Goal: Task Accomplishment & Management: Manage account settings

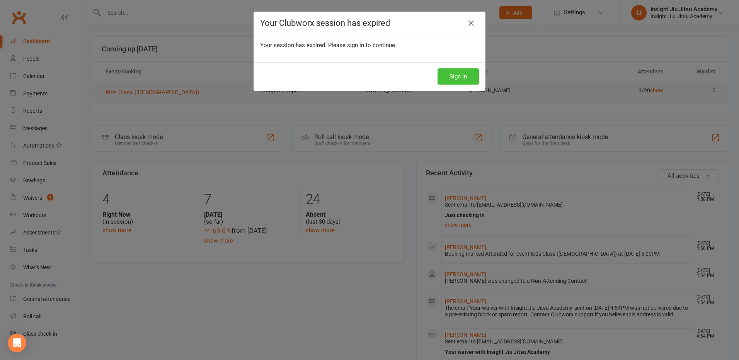
click at [462, 76] on button "Sign In" at bounding box center [458, 76] width 41 height 16
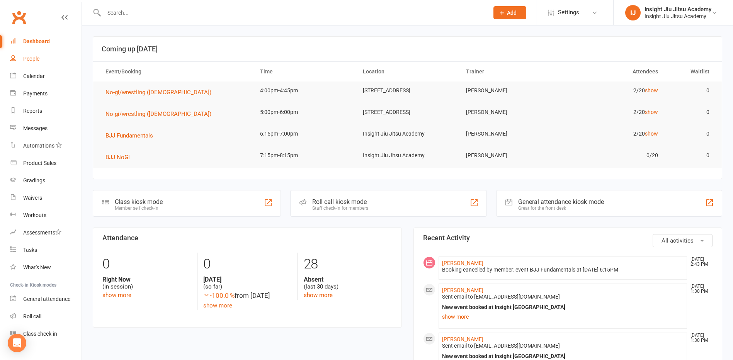
click at [35, 51] on link "People" at bounding box center [46, 58] width 72 height 17
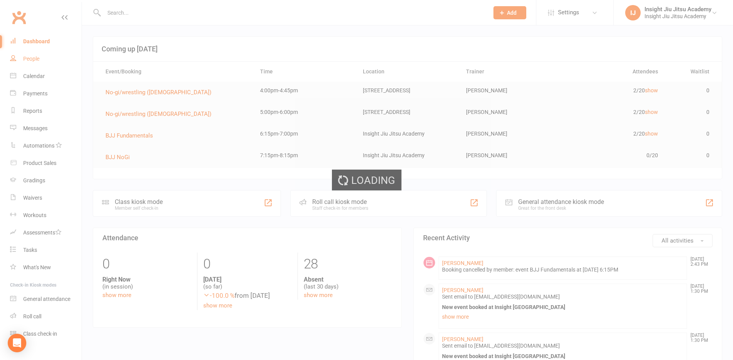
select select "100"
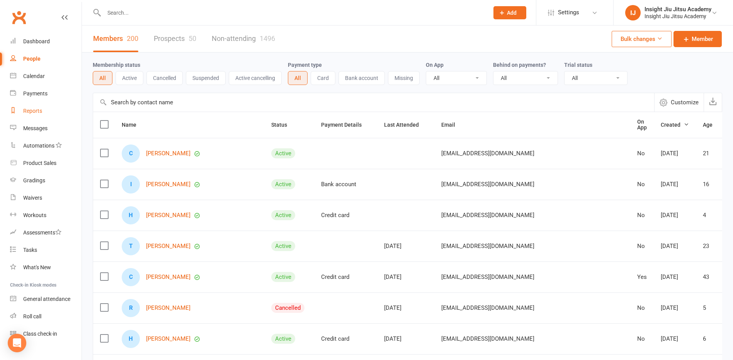
click at [40, 115] on link "Reports" at bounding box center [46, 110] width 72 height 17
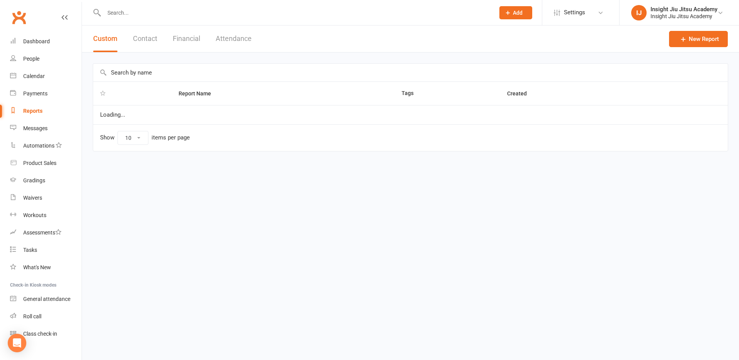
select select "25"
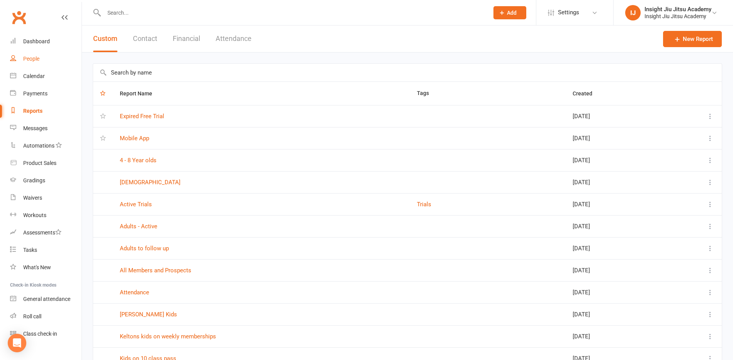
click at [20, 56] on link "People" at bounding box center [46, 58] width 72 height 17
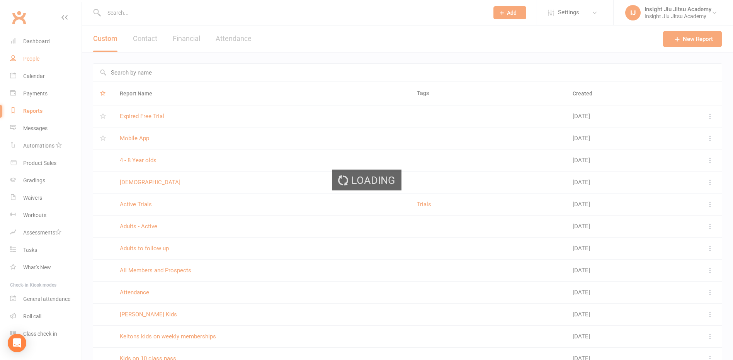
select select "100"
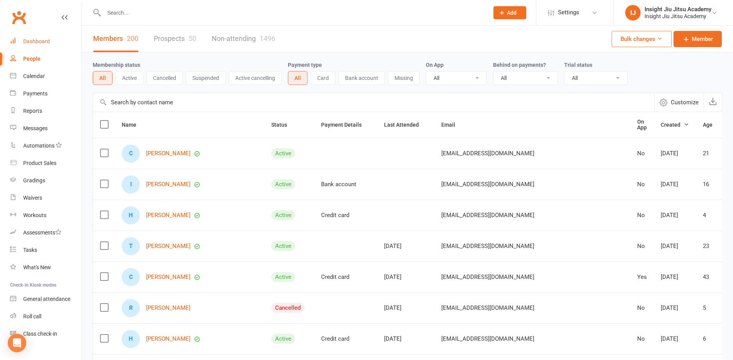
click at [48, 41] on div "Dashboard" at bounding box center [36, 41] width 27 height 6
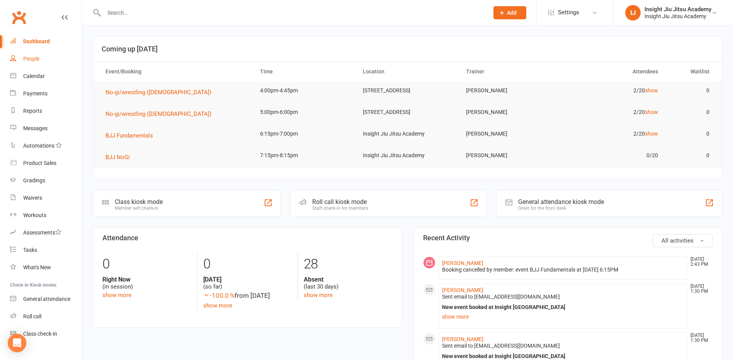
click at [37, 59] on div "People" at bounding box center [31, 59] width 16 height 6
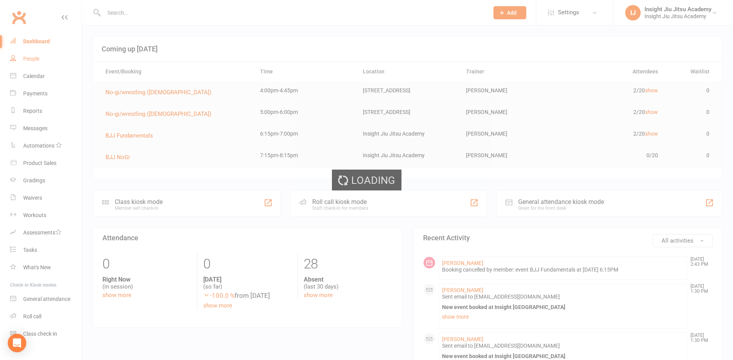
select select "100"
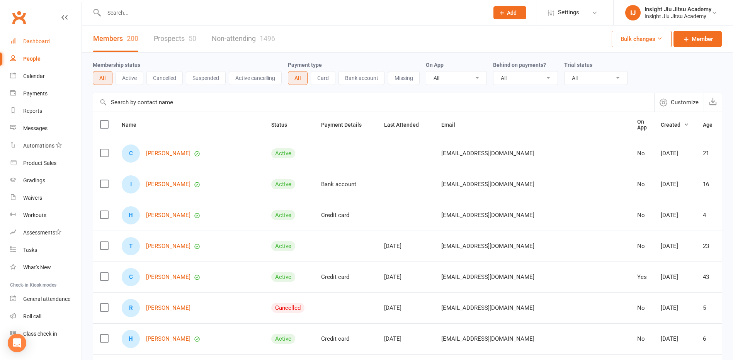
click at [28, 41] on div "Dashboard" at bounding box center [36, 41] width 27 height 6
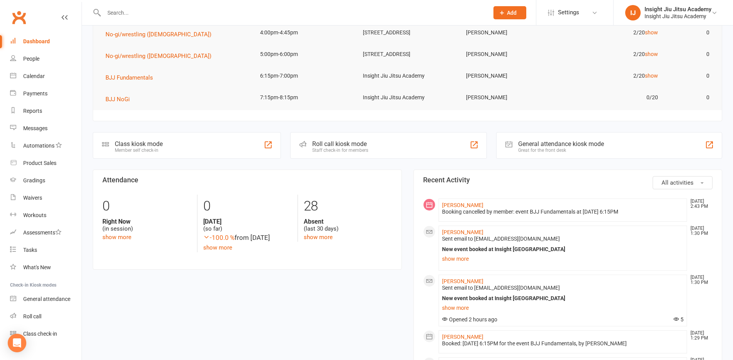
scroll to position [39, 0]
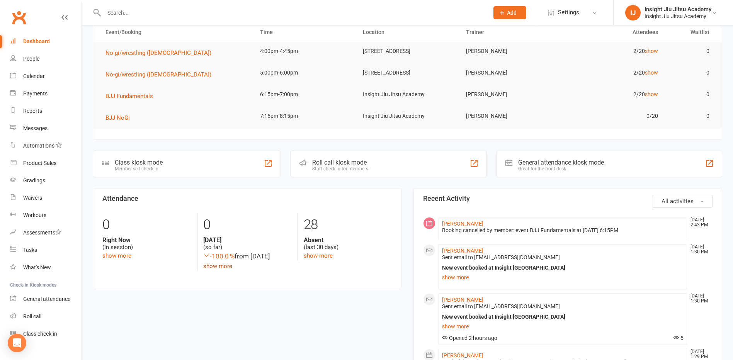
click at [212, 270] on link "show more" at bounding box center [217, 266] width 29 height 7
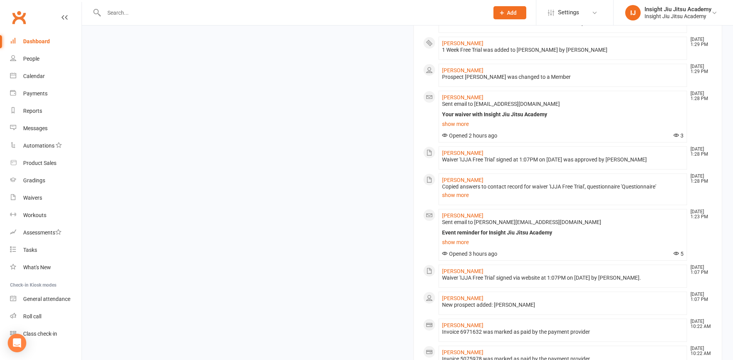
scroll to position [425, 0]
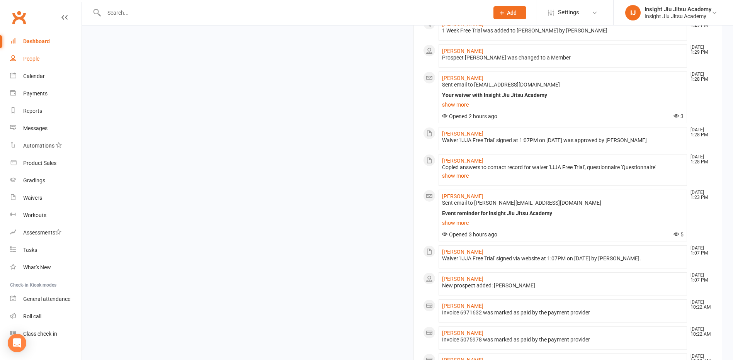
click at [40, 55] on link "People" at bounding box center [46, 58] width 72 height 17
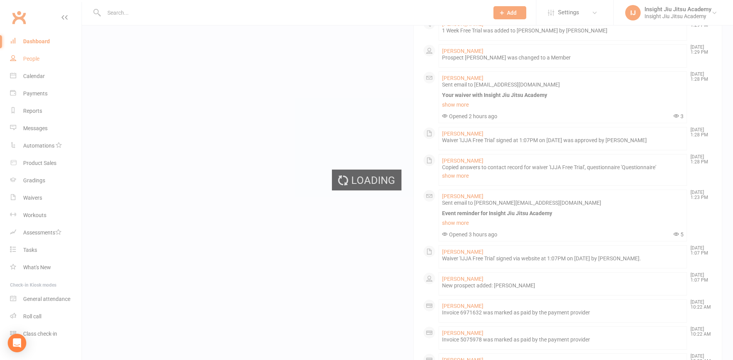
select select "100"
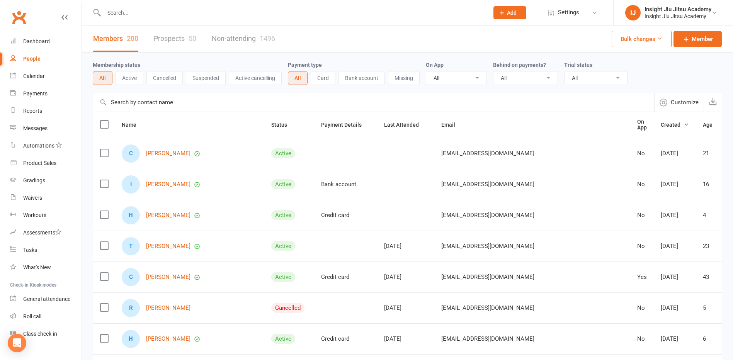
click at [187, 39] on link "Prospects 50" at bounding box center [175, 39] width 43 height 27
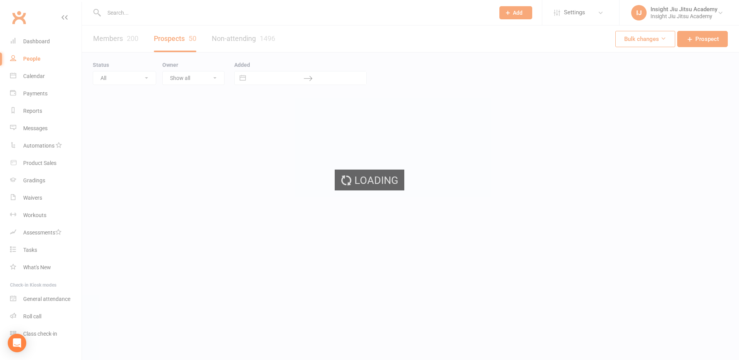
select select "100"
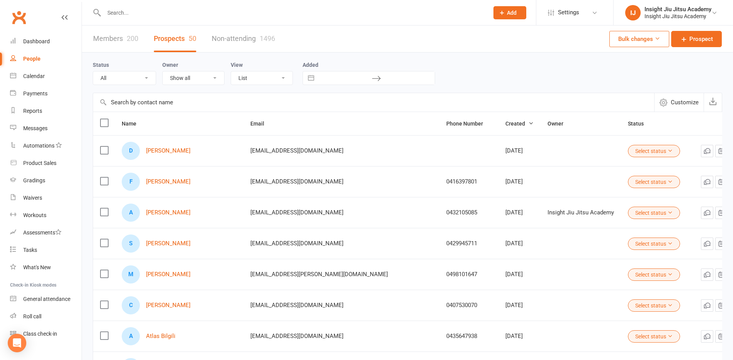
click at [139, 41] on div "Members 200 Prospects 50 Non-attending 1496" at bounding box center [184, 39] width 204 height 27
click at [125, 41] on link "Members 200" at bounding box center [115, 39] width 45 height 27
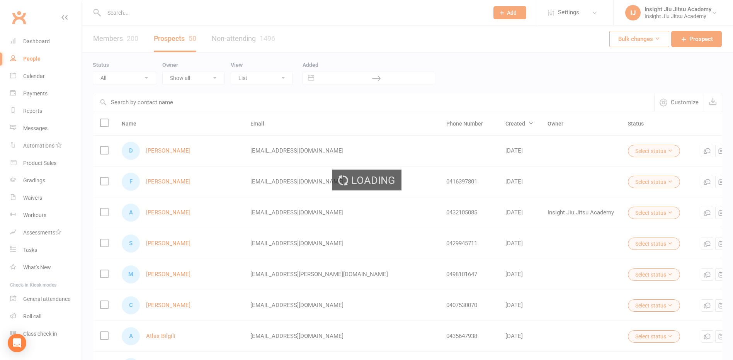
select select "100"
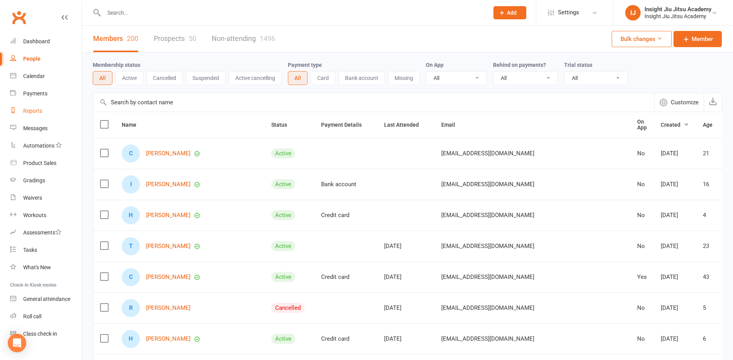
click at [24, 110] on div "Reports" at bounding box center [32, 111] width 19 height 6
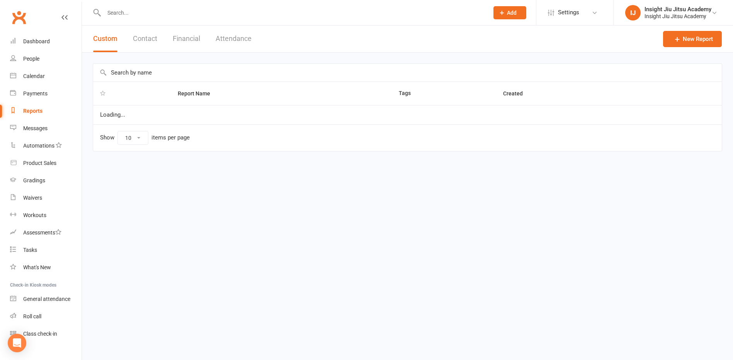
select select "25"
click at [26, 110] on div "Reports" at bounding box center [32, 111] width 19 height 6
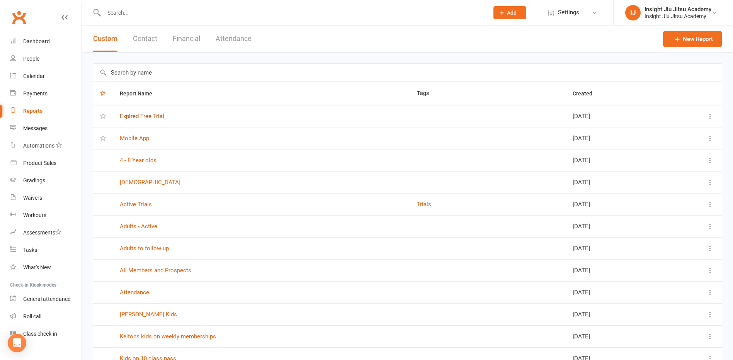
click at [146, 117] on link "Expired Free Trial" at bounding box center [142, 116] width 44 height 7
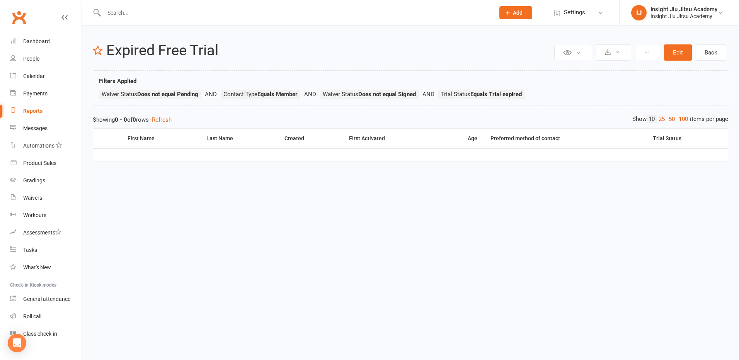
select select "25"
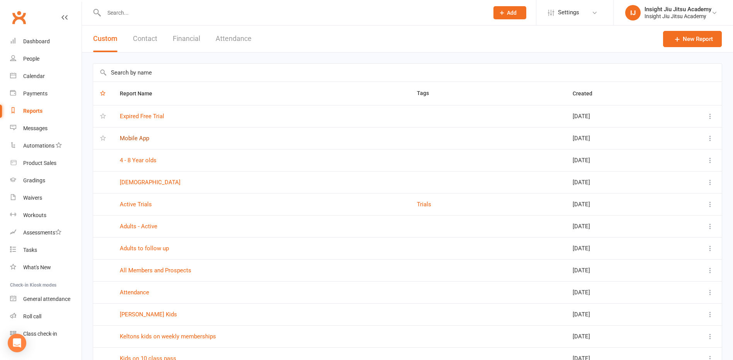
click at [135, 138] on link "Mobile App" at bounding box center [134, 138] width 29 height 7
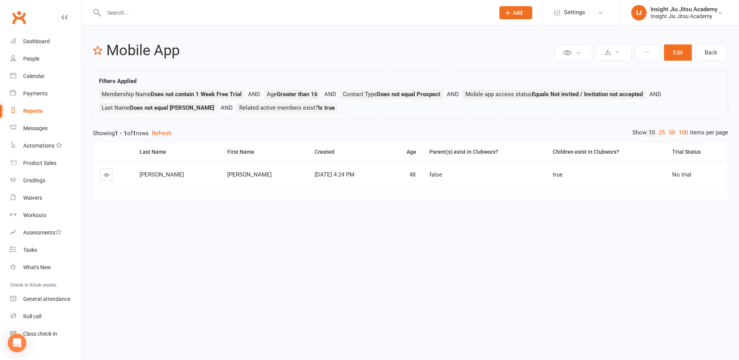
click at [114, 174] on td at bounding box center [112, 174] width 39 height 25
click at [111, 174] on link at bounding box center [106, 175] width 12 height 12
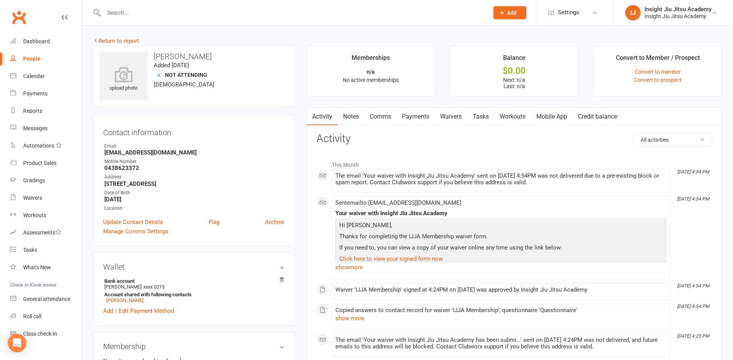
drag, startPoint x: 111, startPoint y: 174, endPoint x: 255, endPoint y: 141, distance: 147.8
click at [255, 141] on div "Contact information Owner Email [EMAIL_ADDRESS][DOMAIN_NAME] Mobile Number [PHO…" at bounding box center [194, 181] width 202 height 132
click at [567, 114] on link "Mobile App" at bounding box center [552, 117] width 42 height 18
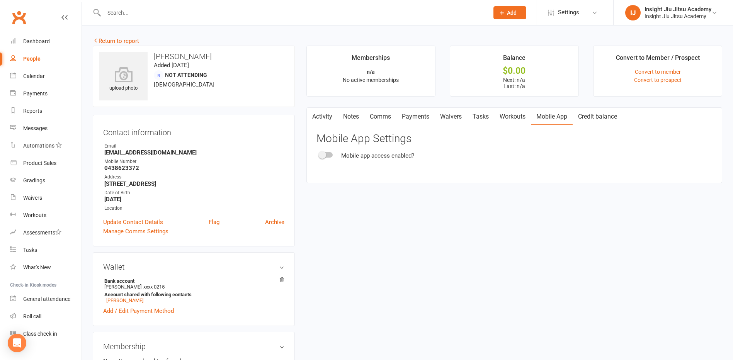
click at [568, 112] on link "Mobile App" at bounding box center [552, 117] width 42 height 18
click at [332, 155] on div at bounding box center [326, 154] width 13 height 5
click at [320, 154] on input "checkbox" at bounding box center [320, 154] width 0 height 0
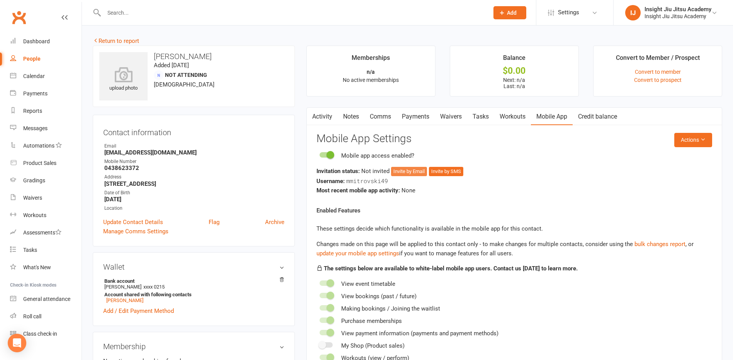
click at [409, 168] on button "Invite by Email" at bounding box center [409, 171] width 36 height 9
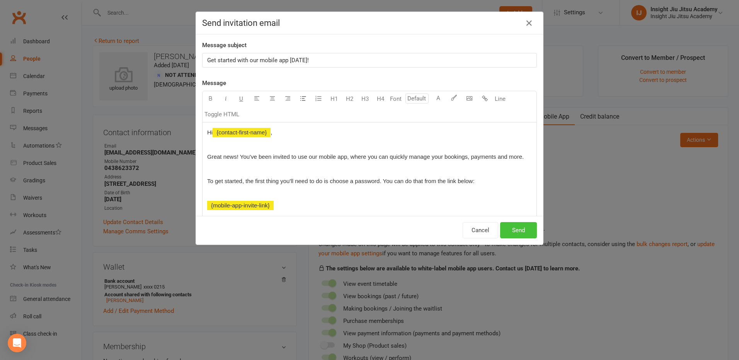
click at [516, 234] on button "Send" at bounding box center [518, 230] width 37 height 16
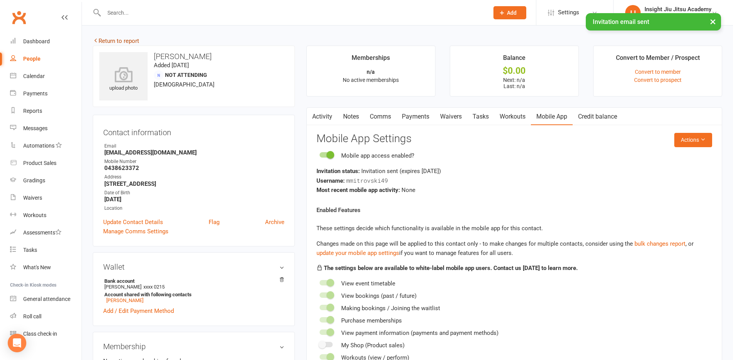
click at [119, 39] on link "Return to report" at bounding box center [116, 40] width 46 height 7
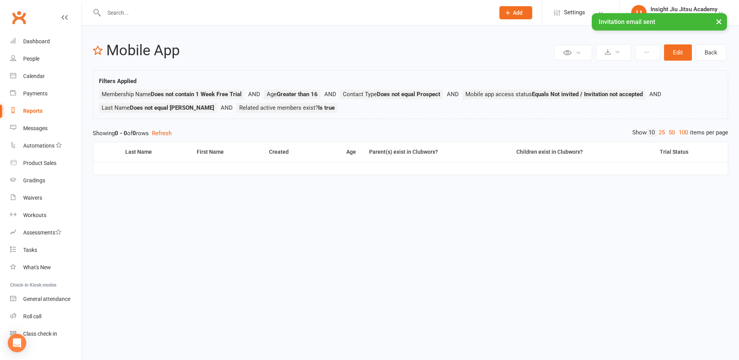
drag, startPoint x: 35, startPoint y: 112, endPoint x: 27, endPoint y: 112, distance: 7.7
click at [27, 112] on div "Reports" at bounding box center [32, 111] width 19 height 6
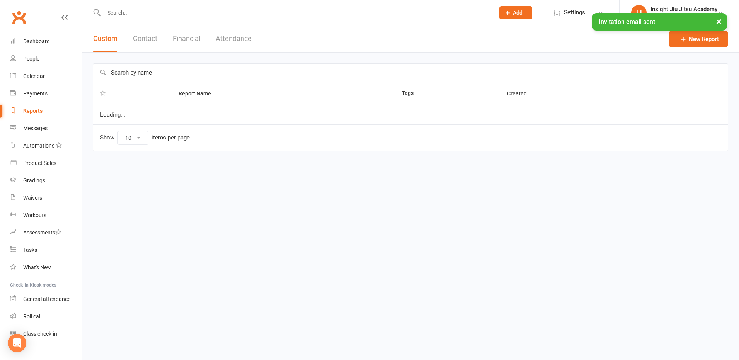
select select "25"
click at [46, 128] on div "Messages" at bounding box center [35, 128] width 24 height 6
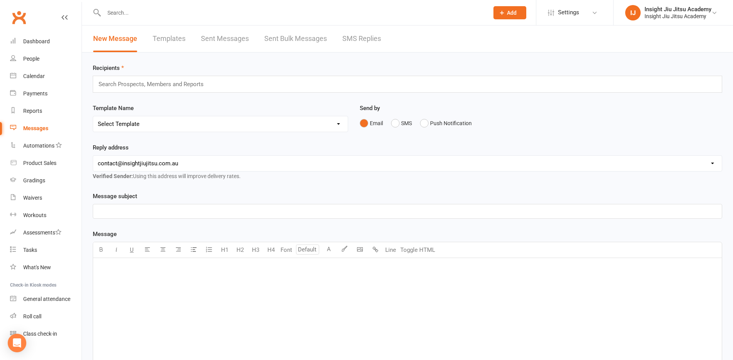
click at [170, 39] on link "Templates" at bounding box center [169, 39] width 33 height 27
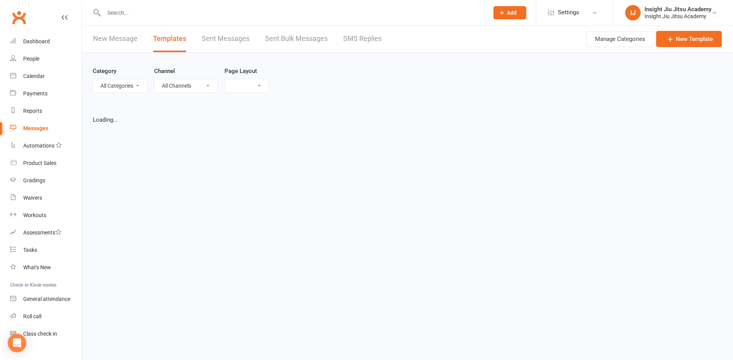
select select "list"
select select "50"
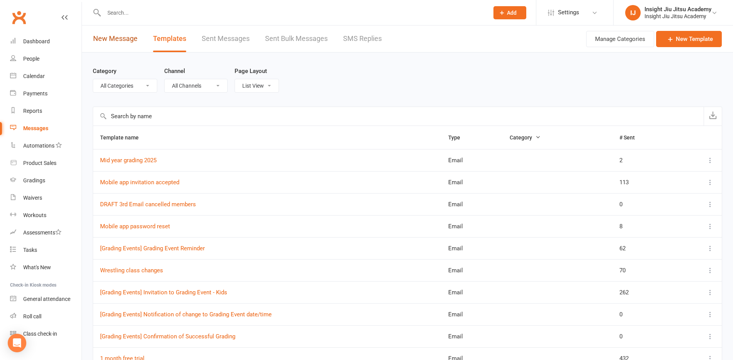
click at [129, 38] on link "New Message" at bounding box center [115, 39] width 44 height 27
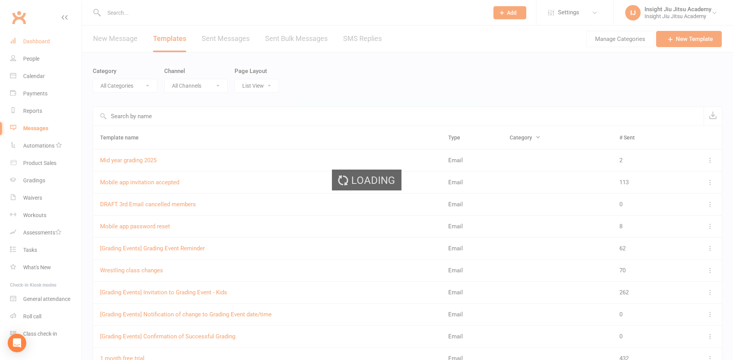
click at [33, 44] on div "Dashboard" at bounding box center [36, 41] width 27 height 6
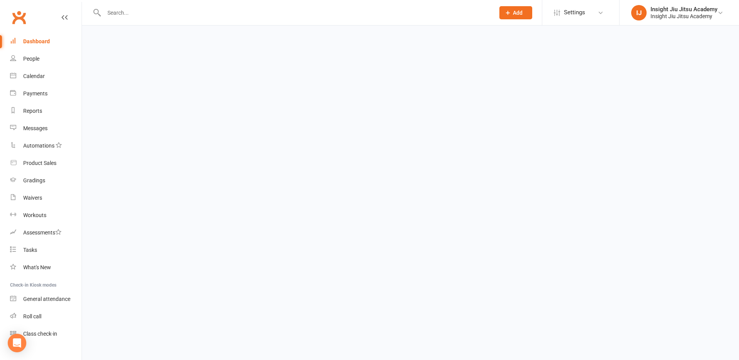
click at [33, 43] on div "Dashboard" at bounding box center [36, 41] width 27 height 6
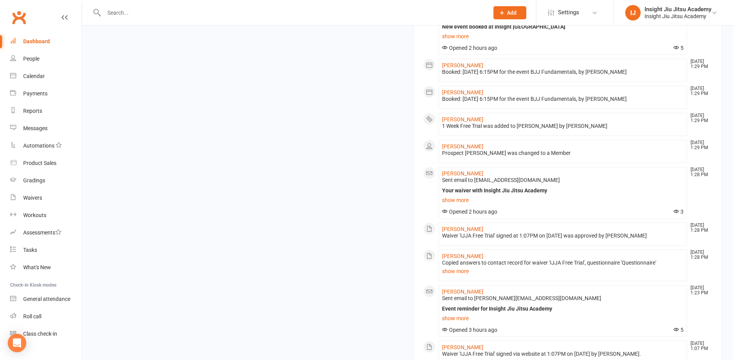
scroll to position [348, 0]
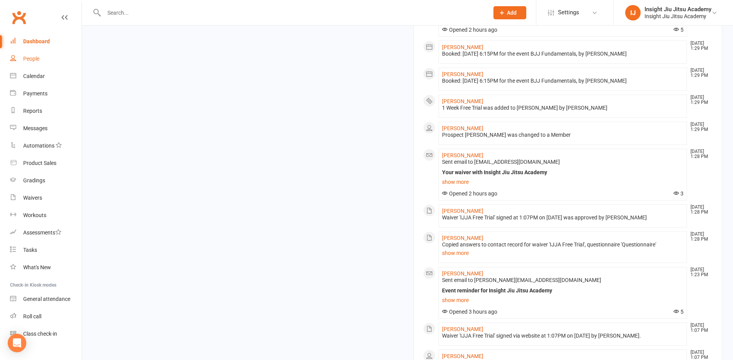
click at [34, 59] on div "People" at bounding box center [31, 59] width 16 height 6
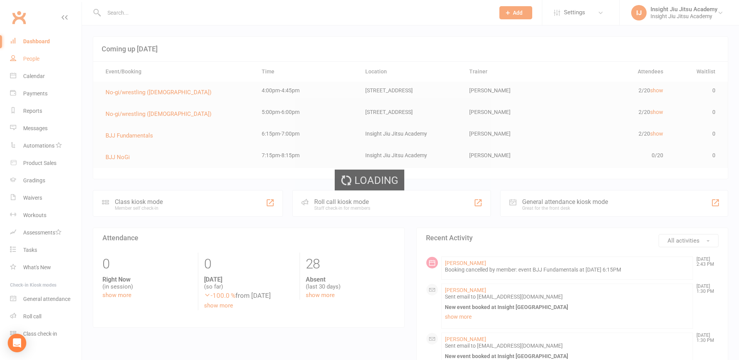
select select "100"
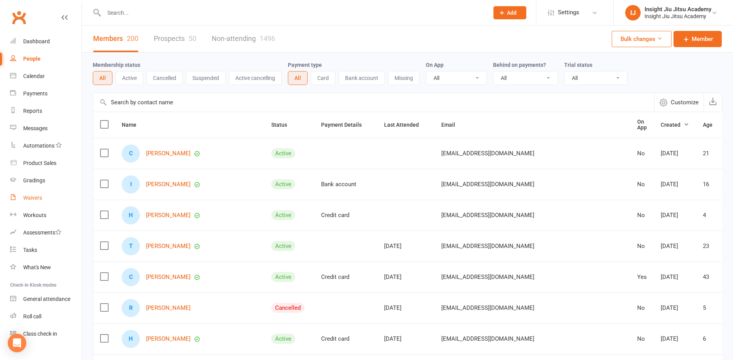
click at [39, 203] on link "Waivers" at bounding box center [46, 197] width 72 height 17
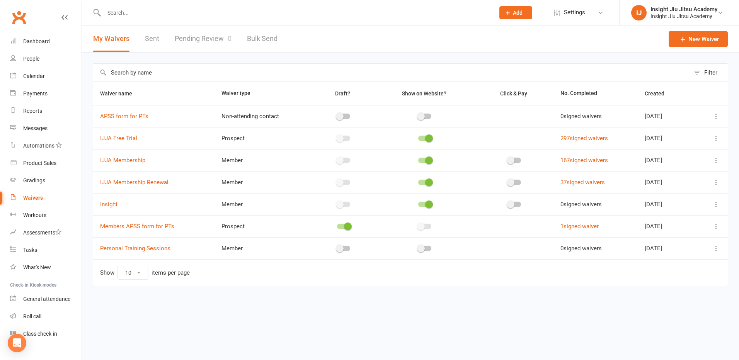
click at [181, 53] on div "Filter Waiver name Waiver type Draft? Show on Website? Click & Pay No. Complete…" at bounding box center [410, 180] width 657 height 255
click at [188, 44] on link "Pending Review 0" at bounding box center [203, 39] width 57 height 27
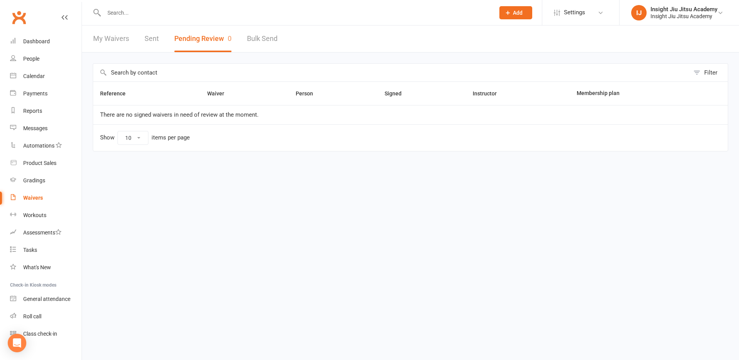
click at [106, 43] on link "My Waivers" at bounding box center [111, 39] width 36 height 27
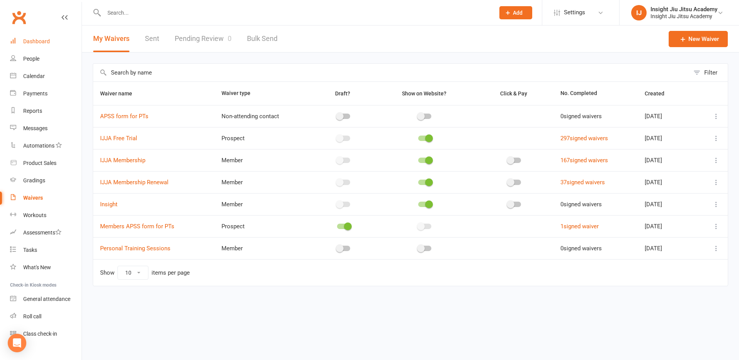
click at [51, 46] on link "Dashboard" at bounding box center [46, 41] width 72 height 17
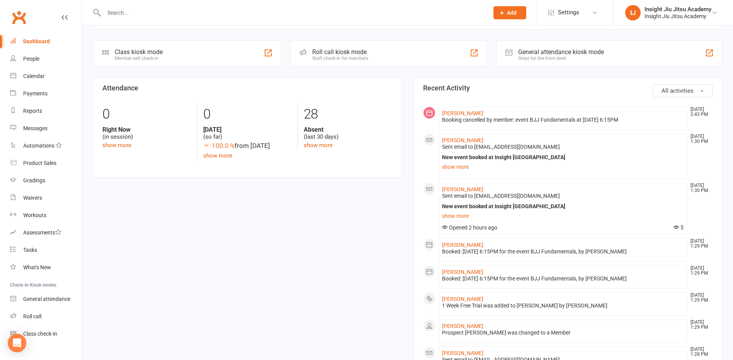
scroll to position [193, 0]
